Goal: Task Accomplishment & Management: Manage account settings

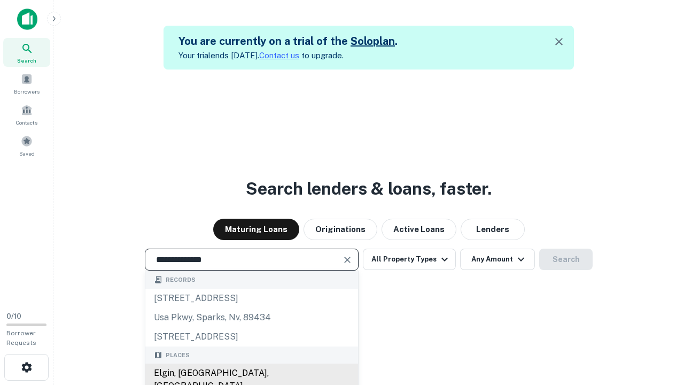
click at [251, 373] on div "Elgin, [GEOGRAPHIC_DATA], [GEOGRAPHIC_DATA]" at bounding box center [251, 379] width 213 height 32
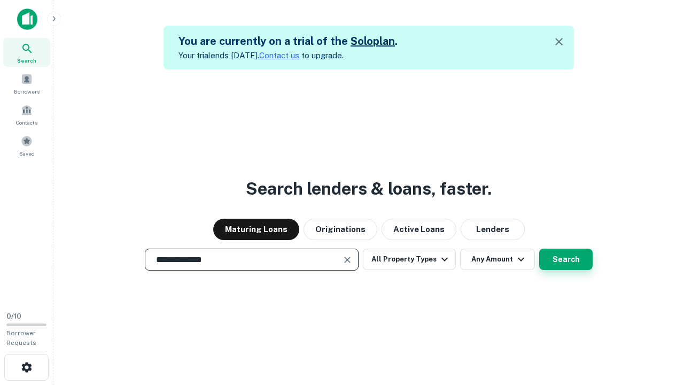
type input "**********"
click at [539, 248] on button "Search" at bounding box center [565, 258] width 53 height 21
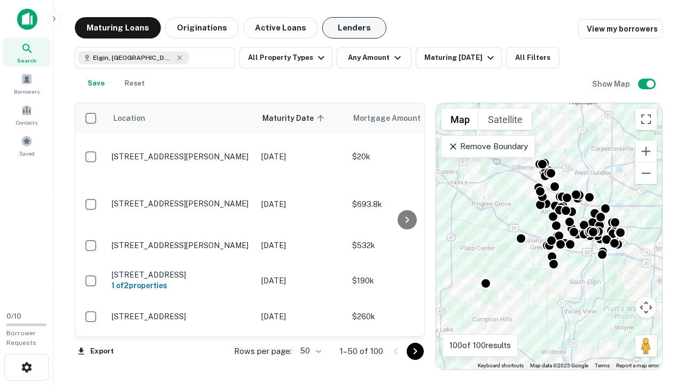
click at [354, 28] on button "Lenders" at bounding box center [354, 27] width 64 height 21
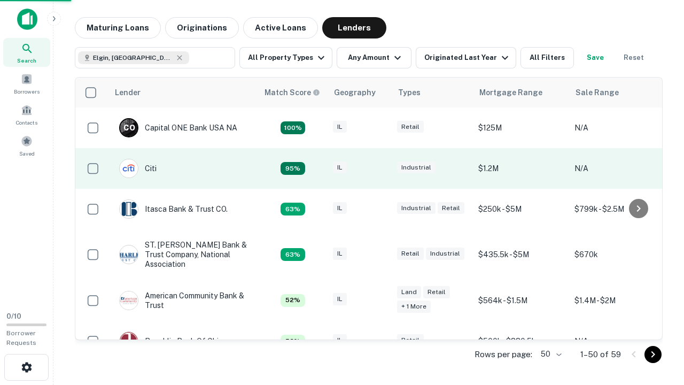
click at [379, 168] on div "IL" at bounding box center [359, 168] width 53 height 14
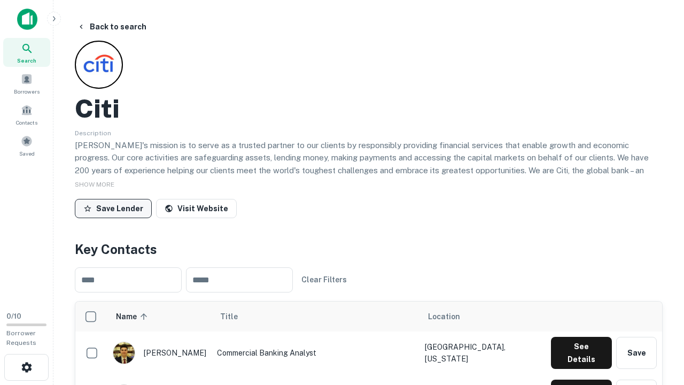
click at [113, 208] on button "Save Lender" at bounding box center [113, 208] width 77 height 19
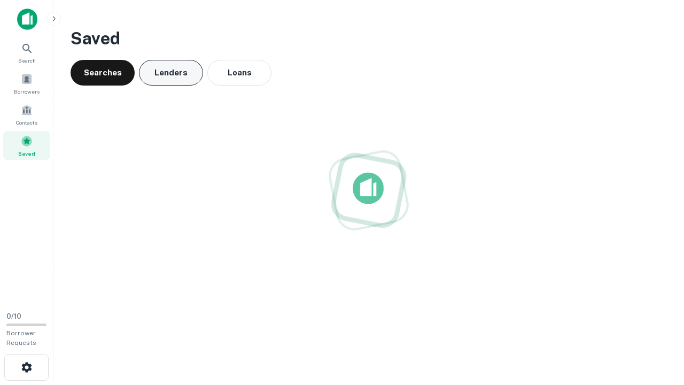
click at [171, 73] on button "Lenders" at bounding box center [171, 73] width 64 height 26
